Goal: Transaction & Acquisition: Purchase product/service

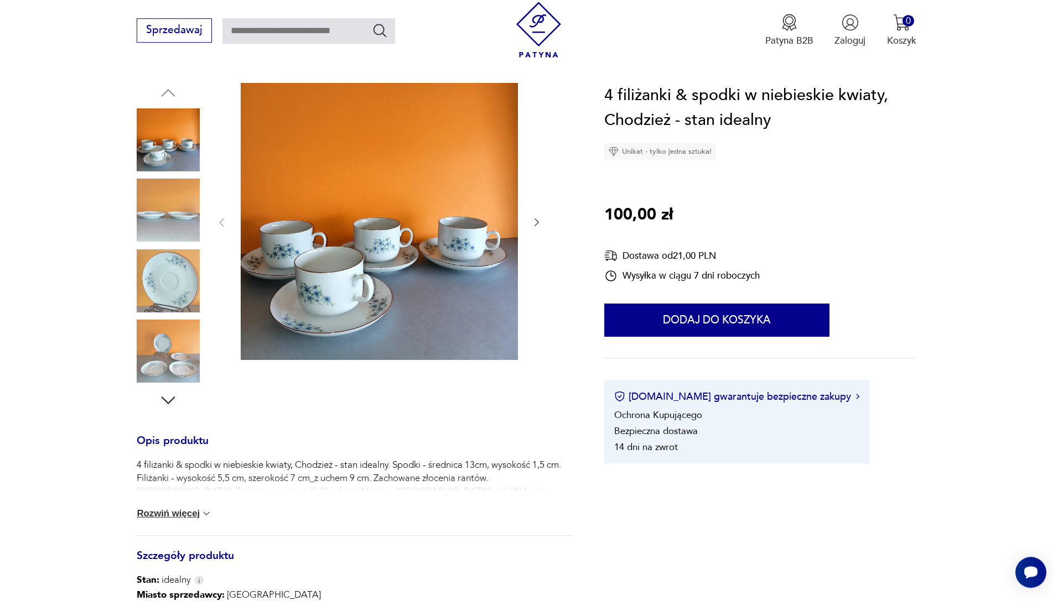
scroll to position [282, 0]
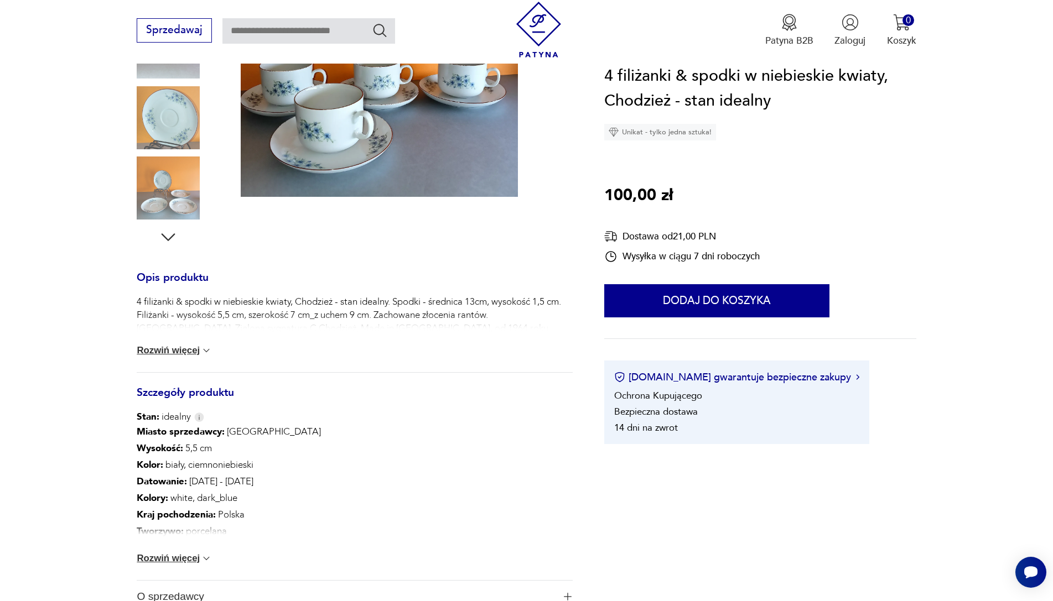
click at [184, 355] on button "Rozwiń więcej" at bounding box center [174, 350] width 75 height 11
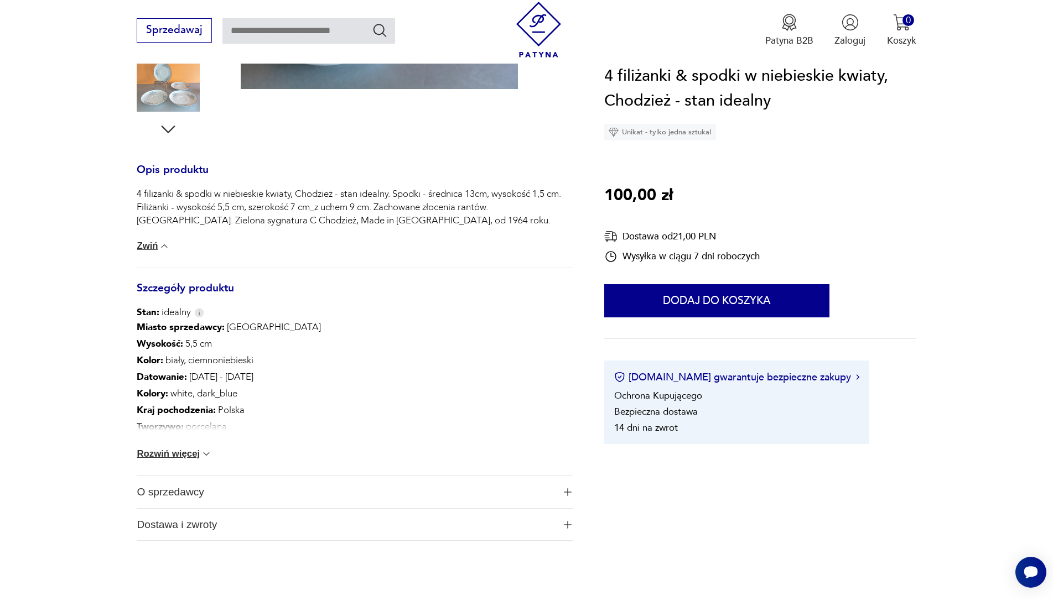
scroll to position [395, 0]
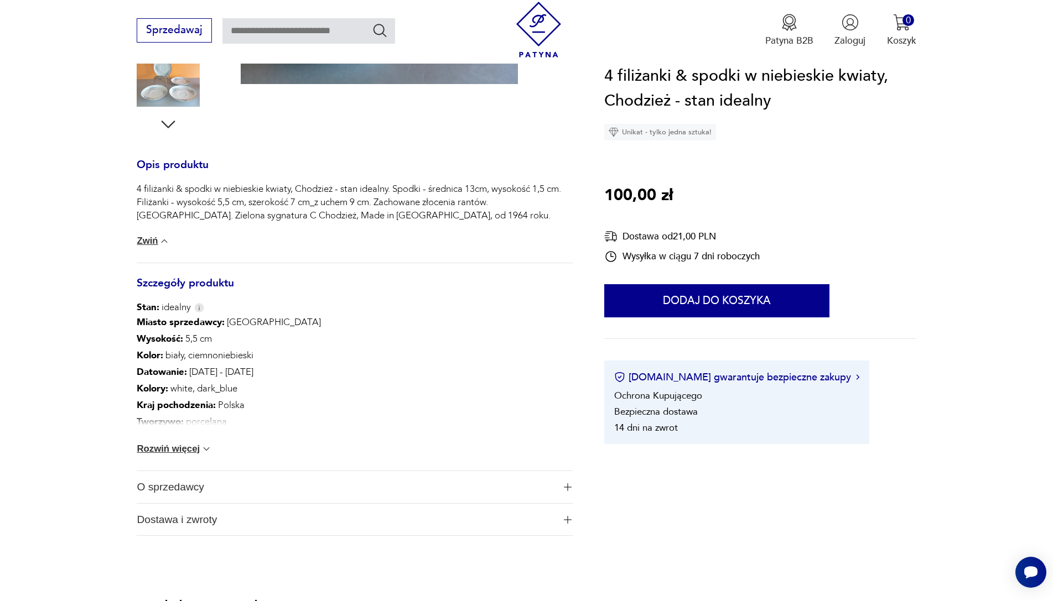
click at [188, 454] on button "Rozwiń więcej" at bounding box center [174, 449] width 75 height 11
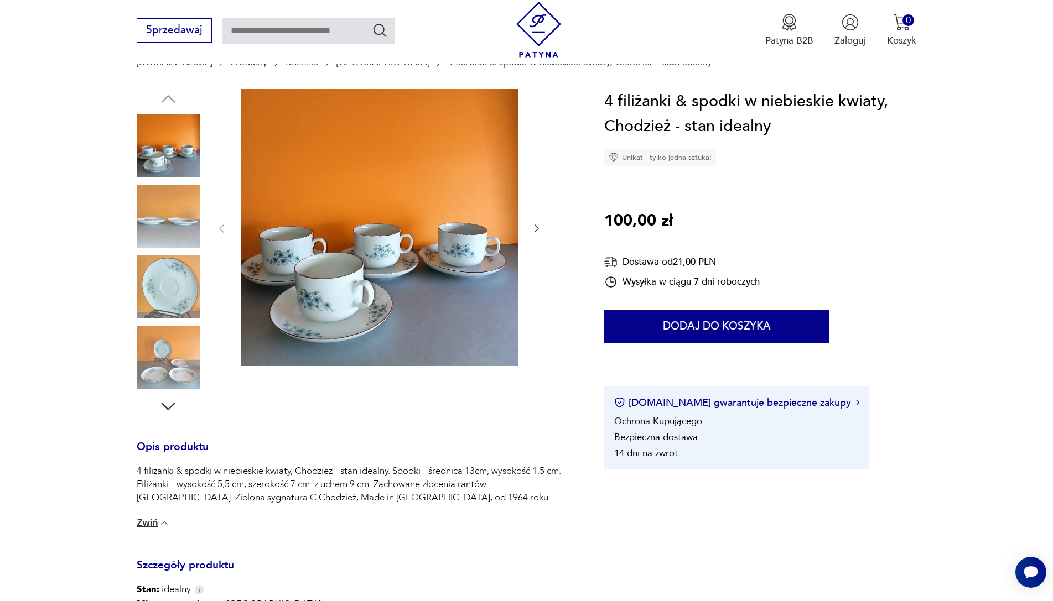
scroll to position [0, 0]
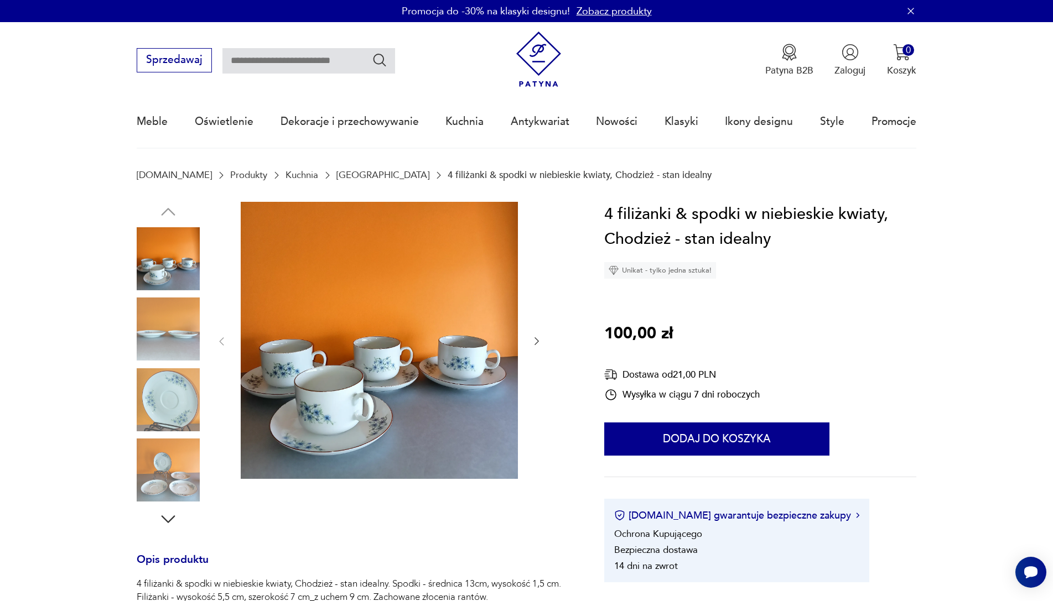
click at [319, 416] on img at bounding box center [379, 340] width 277 height 277
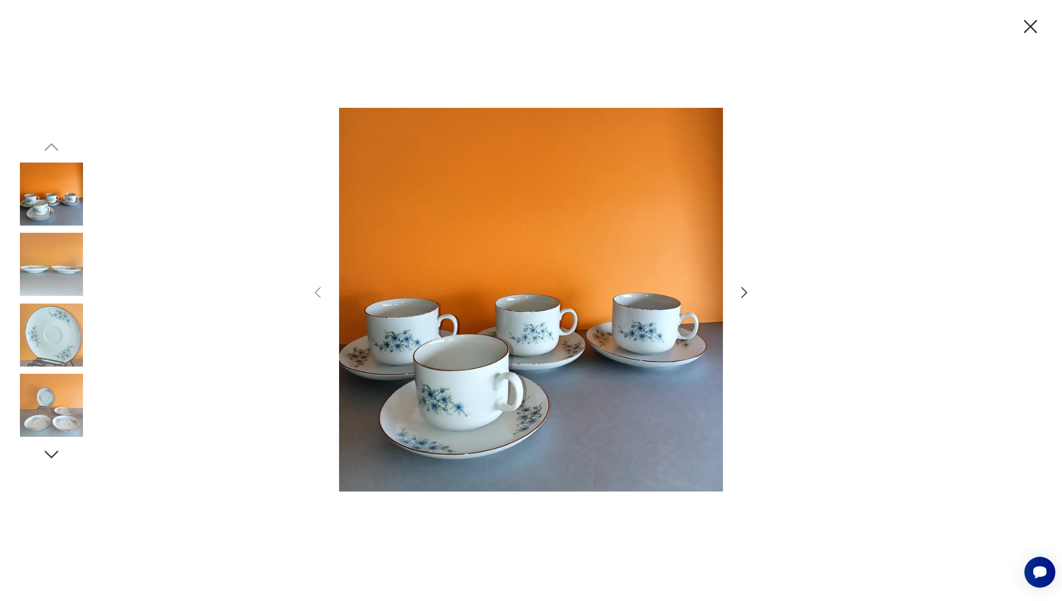
click at [448, 406] on img at bounding box center [531, 299] width 384 height 481
click at [430, 454] on img at bounding box center [531, 299] width 384 height 481
click at [61, 410] on img at bounding box center [51, 405] width 63 height 63
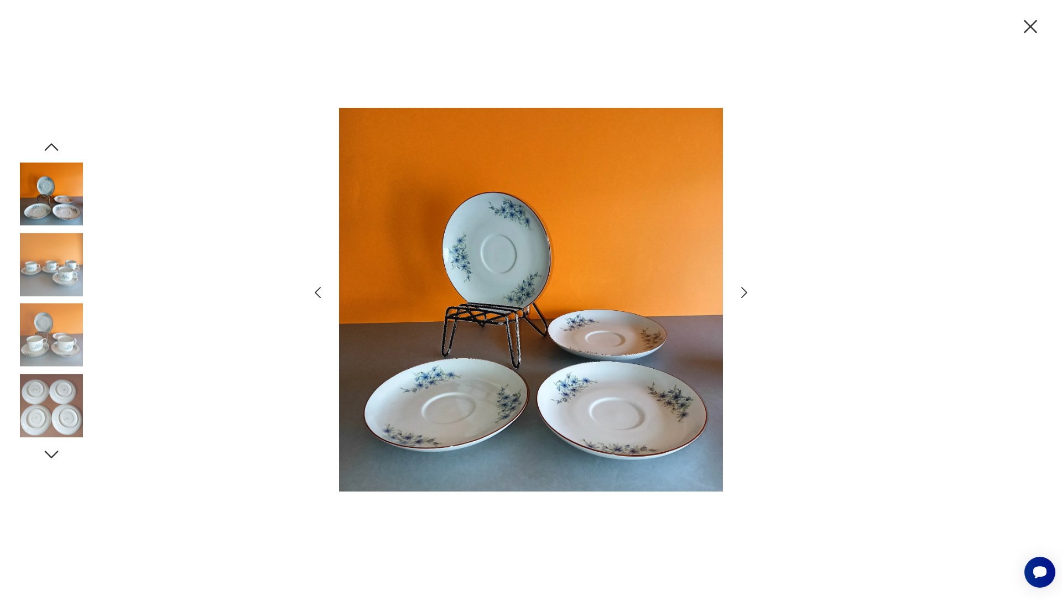
click at [51, 266] on img at bounding box center [51, 264] width 63 height 63
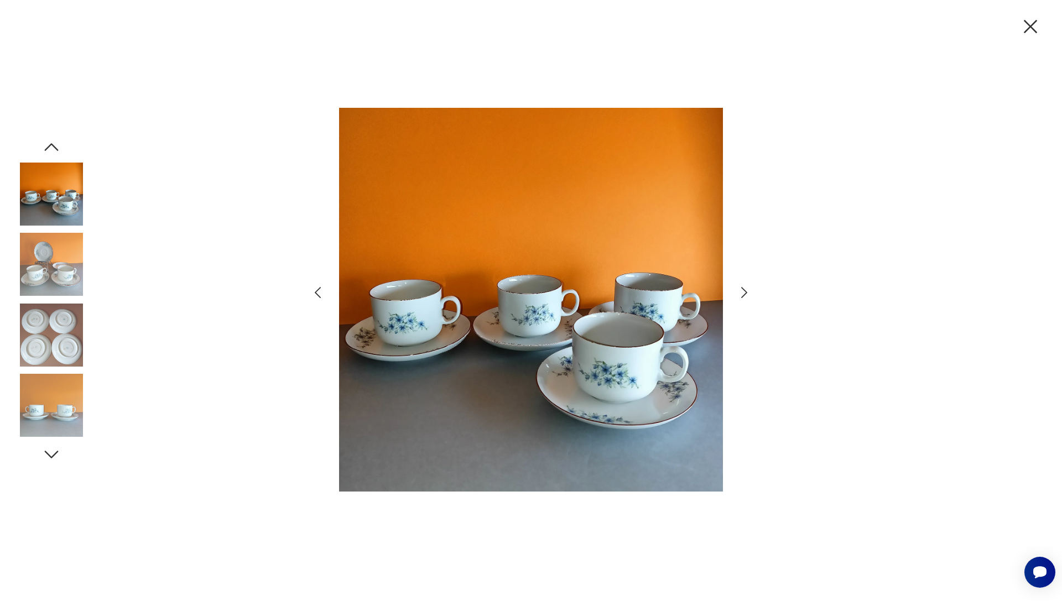
click at [640, 344] on img at bounding box center [531, 299] width 384 height 481
click at [745, 295] on icon "button" at bounding box center [744, 292] width 6 height 11
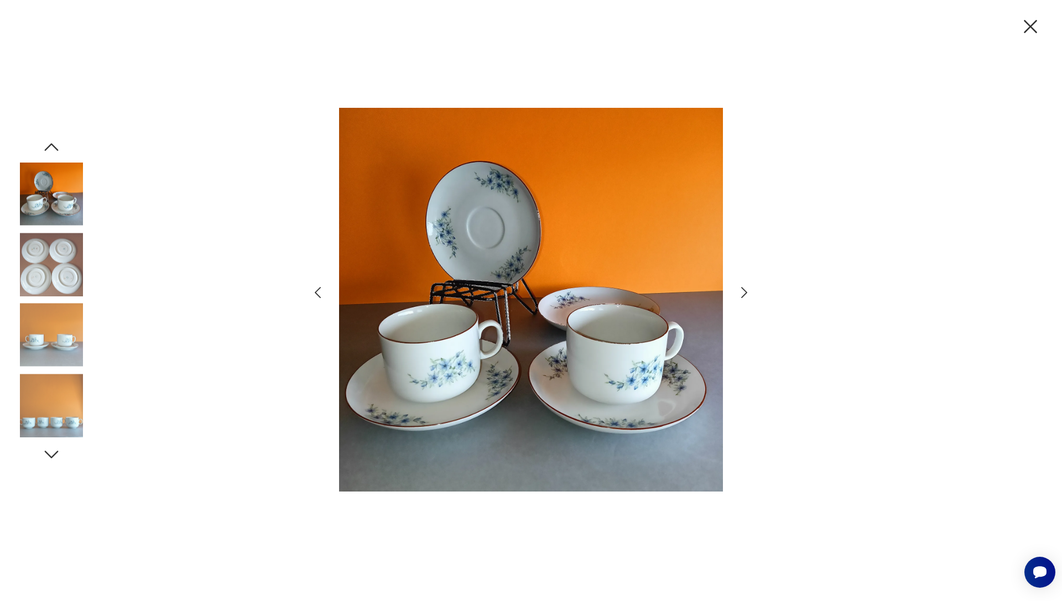
click at [745, 295] on icon "button" at bounding box center [744, 292] width 6 height 11
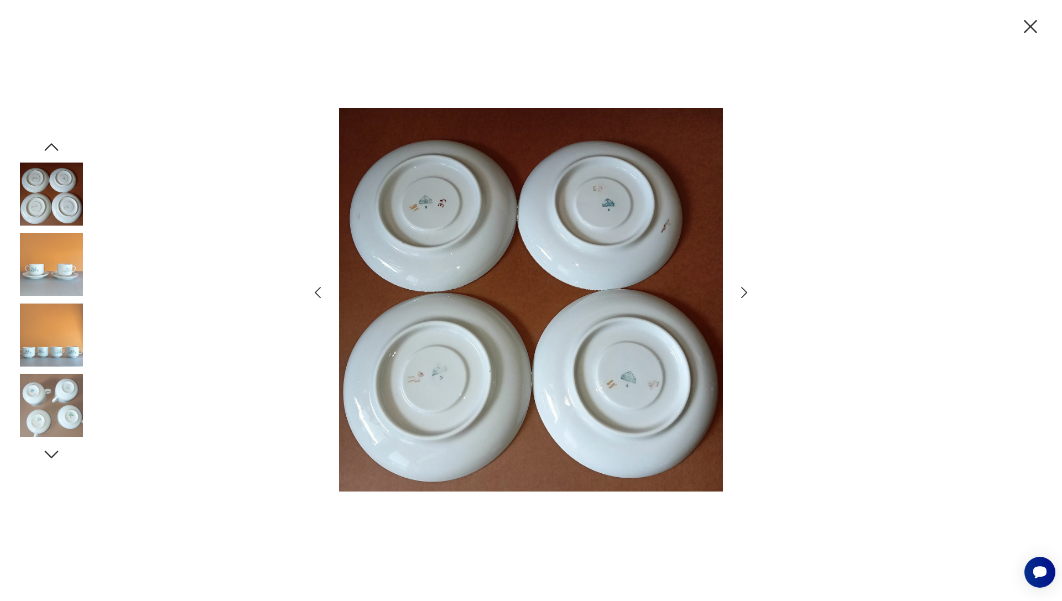
click at [745, 295] on icon "button" at bounding box center [744, 292] width 6 height 11
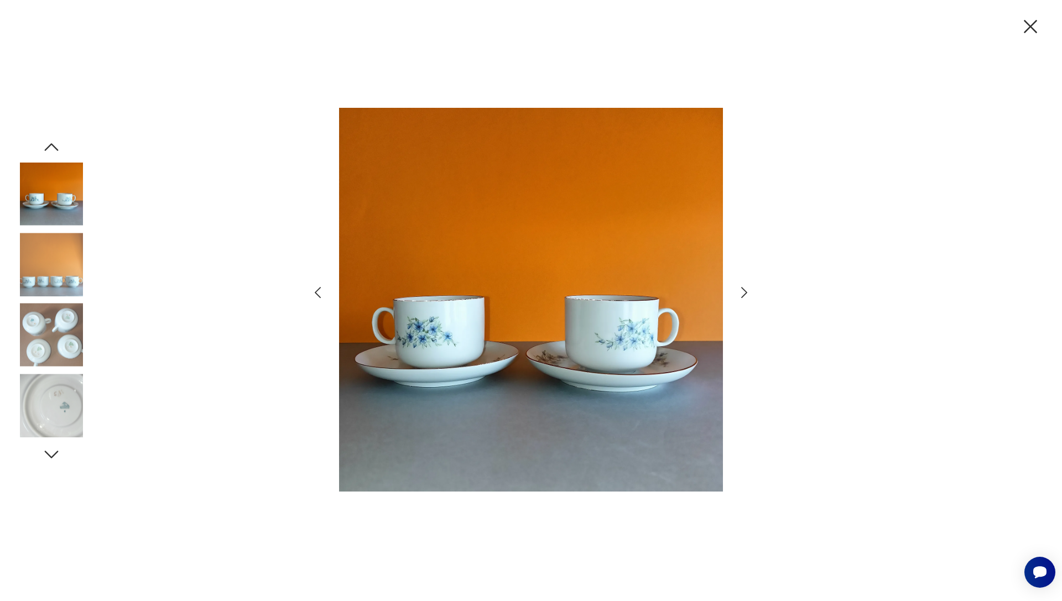
click at [650, 336] on img at bounding box center [531, 299] width 384 height 481
click at [594, 340] on img at bounding box center [531, 299] width 384 height 481
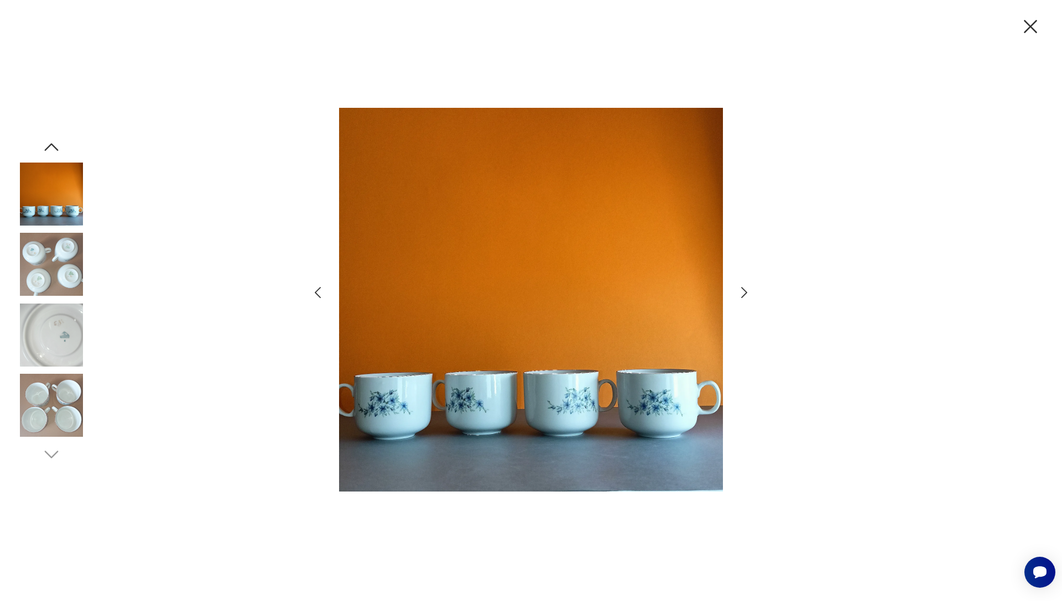
click at [398, 412] on img at bounding box center [531, 299] width 384 height 481
click at [397, 412] on img at bounding box center [531, 299] width 384 height 481
click at [35, 338] on img at bounding box center [51, 335] width 63 height 63
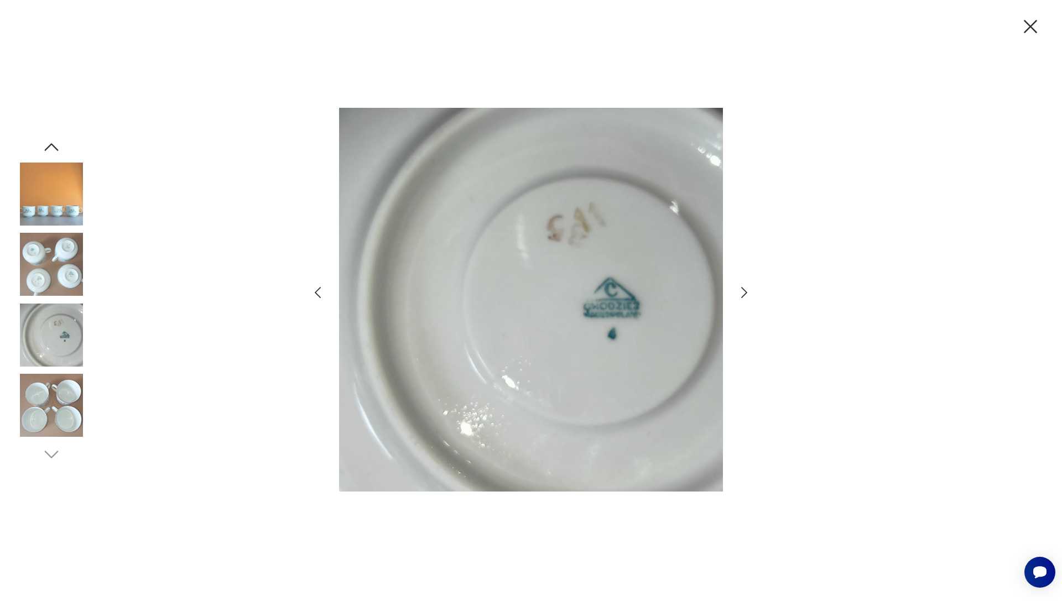
click at [62, 199] on img at bounding box center [51, 194] width 63 height 63
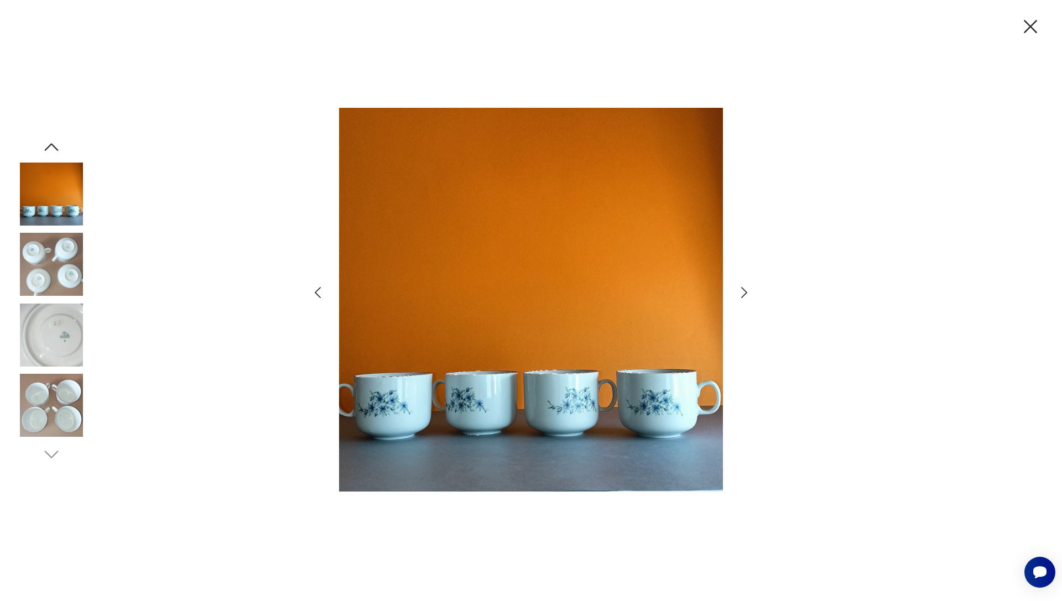
click at [482, 399] on img at bounding box center [531, 299] width 384 height 481
click at [1034, 24] on icon "button" at bounding box center [1030, 26] width 13 height 13
